Goal: Task Accomplishment & Management: Use online tool/utility

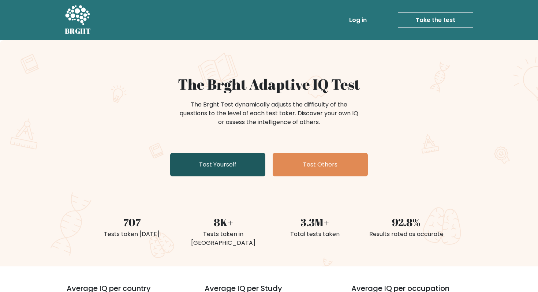
click at [252, 167] on link "Test Yourself" at bounding box center [217, 164] width 95 height 23
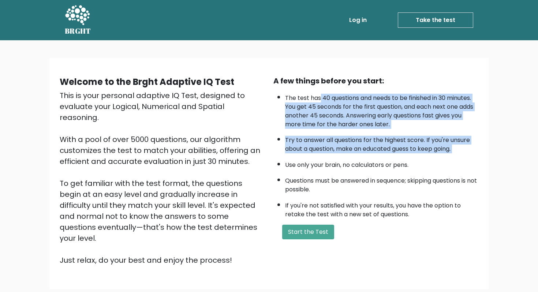
drag, startPoint x: 319, startPoint y: 94, endPoint x: 354, endPoint y: 154, distance: 68.7
click at [355, 154] on ul "The test has 40 questions and needs to be finished in 30 minutes. You get 45 se…" at bounding box center [375, 154] width 205 height 129
click at [354, 154] on ul "The test has 40 questions and needs to be finished in 30 minutes. You get 45 se…" at bounding box center [375, 154] width 205 height 129
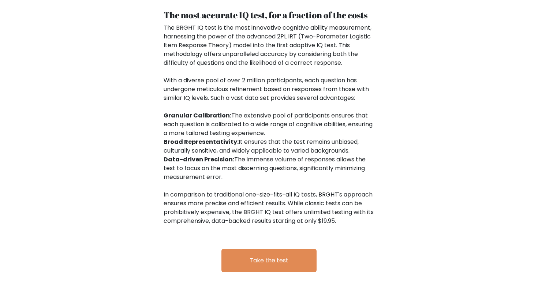
scroll to position [1181, 0]
